Goal: Transaction & Acquisition: Purchase product/service

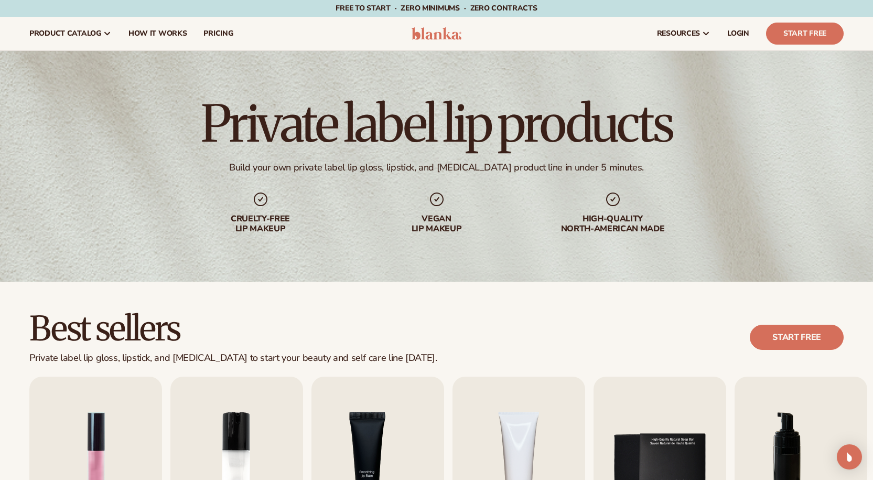
scroll to position [262, 0]
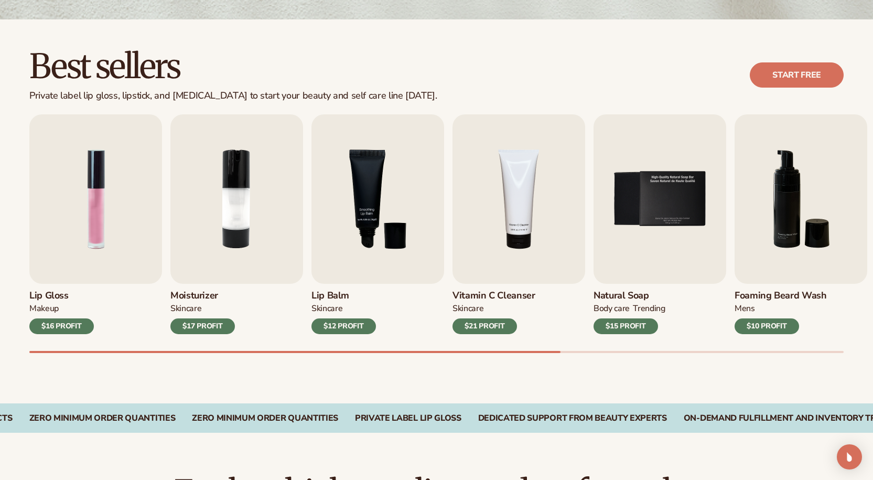
click at [95, 209] on img "1 / 9" at bounding box center [95, 198] width 133 height 169
click at [147, 209] on img "1 / 9" at bounding box center [95, 198] width 133 height 169
click at [86, 329] on div "$16 PROFIT" at bounding box center [61, 326] width 64 height 16
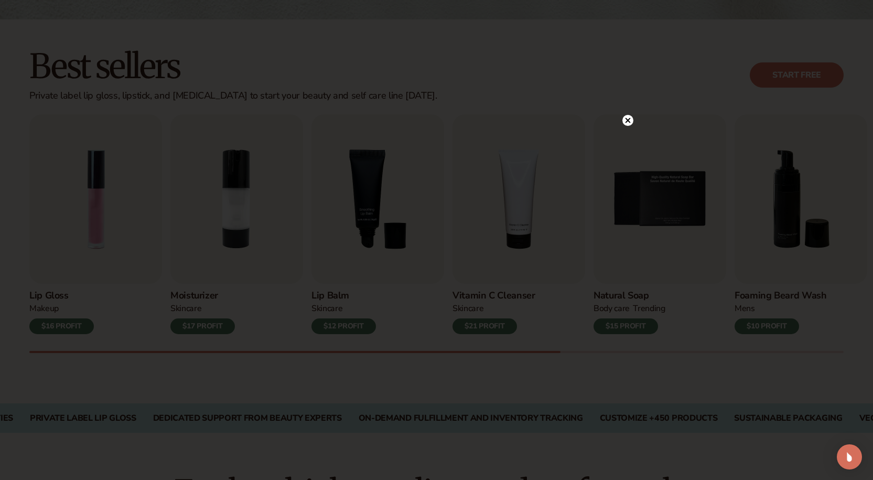
click at [628, 117] on circle at bounding box center [627, 120] width 11 height 11
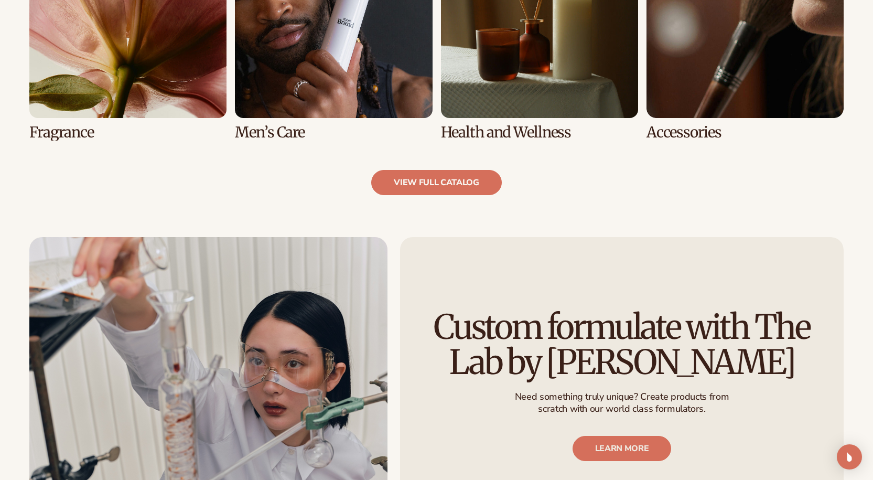
scroll to position [1125, 0]
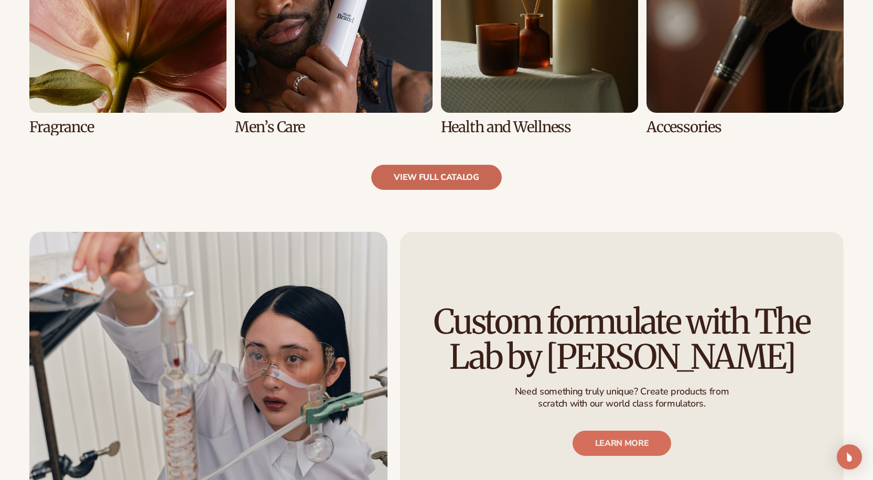
click at [488, 179] on link "view full catalog" at bounding box center [436, 177] width 131 height 25
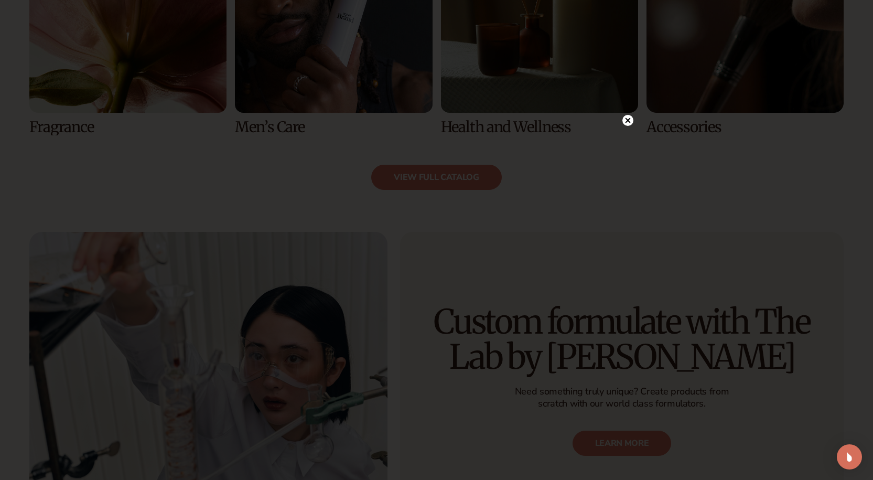
click at [628, 121] on icon at bounding box center [627, 120] width 5 height 5
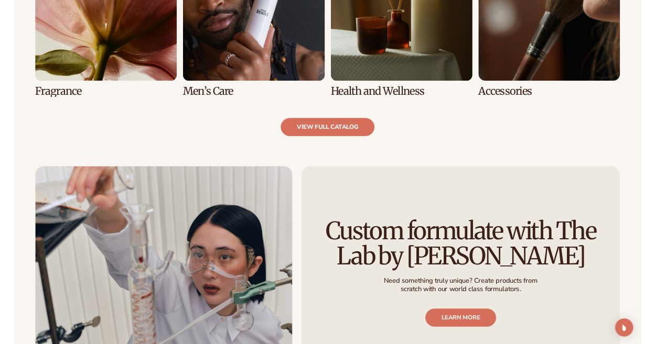
scroll to position [1063, 0]
